Goal: Information Seeking & Learning: Find specific fact

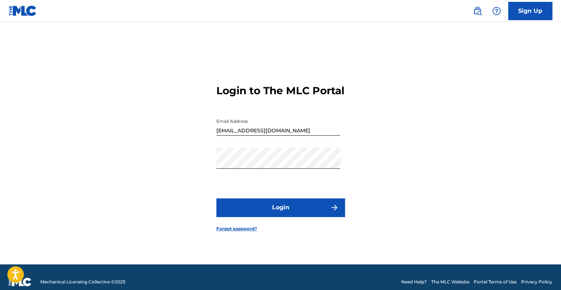
click at [283, 211] on button "Login" at bounding box center [280, 207] width 128 height 18
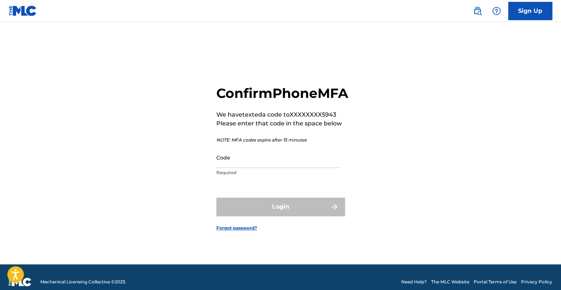
click at [232, 164] on input "Code" at bounding box center [278, 157] width 124 height 21
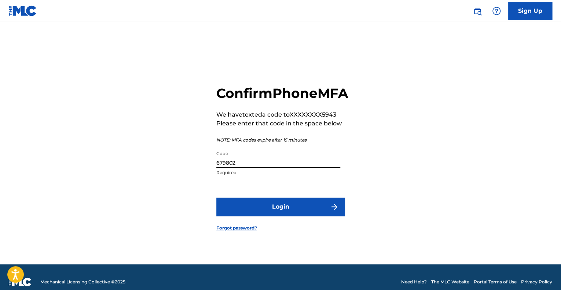
type input "679802"
click at [290, 216] on button "Login" at bounding box center [280, 207] width 128 height 18
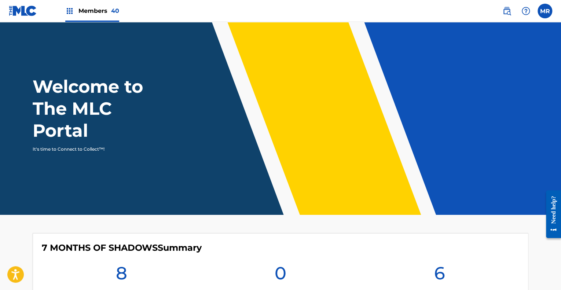
click at [504, 13] on img at bounding box center [506, 11] width 9 height 9
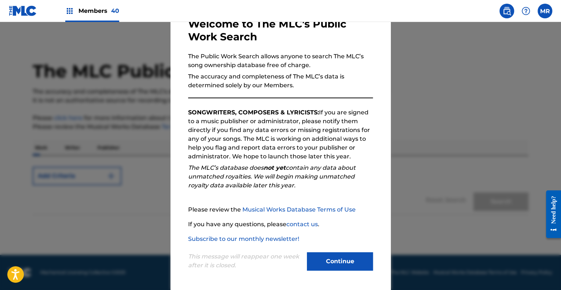
scroll to position [45, 0]
click at [337, 263] on button "Continue" at bounding box center [340, 262] width 66 height 18
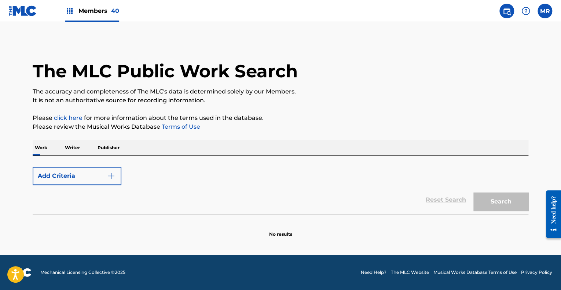
click at [114, 180] on img "Search Form" at bounding box center [111, 176] width 9 height 9
click at [112, 177] on img "Search Form" at bounding box center [111, 176] width 9 height 9
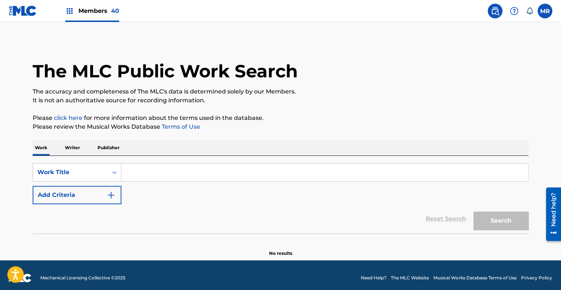
click at [135, 180] on input "Search Form" at bounding box center [324, 173] width 407 height 18
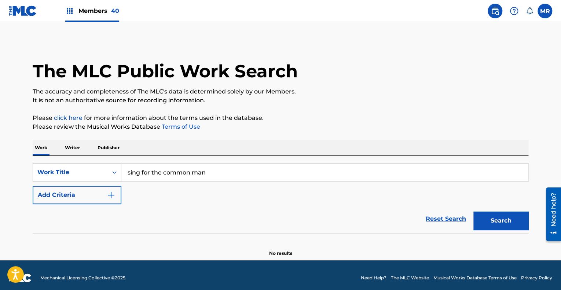
type input "sing for the common man"
click at [494, 217] on button "Search" at bounding box center [500, 221] width 55 height 18
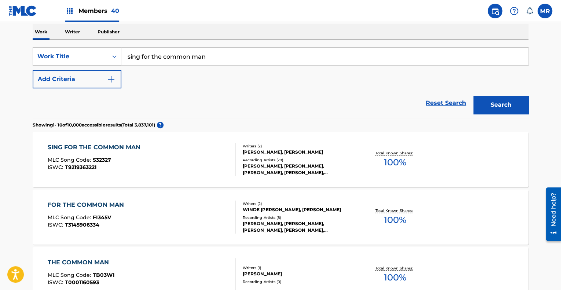
scroll to position [116, 0]
click at [307, 165] on div "[PERSON_NAME], [PERSON_NAME], [PERSON_NAME], [PERSON_NAME], [PERSON_NAME]" at bounding box center [298, 168] width 111 height 13
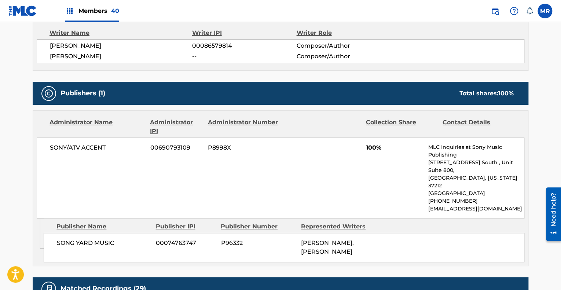
scroll to position [278, 0]
